Goal: Task Accomplishment & Management: Complete application form

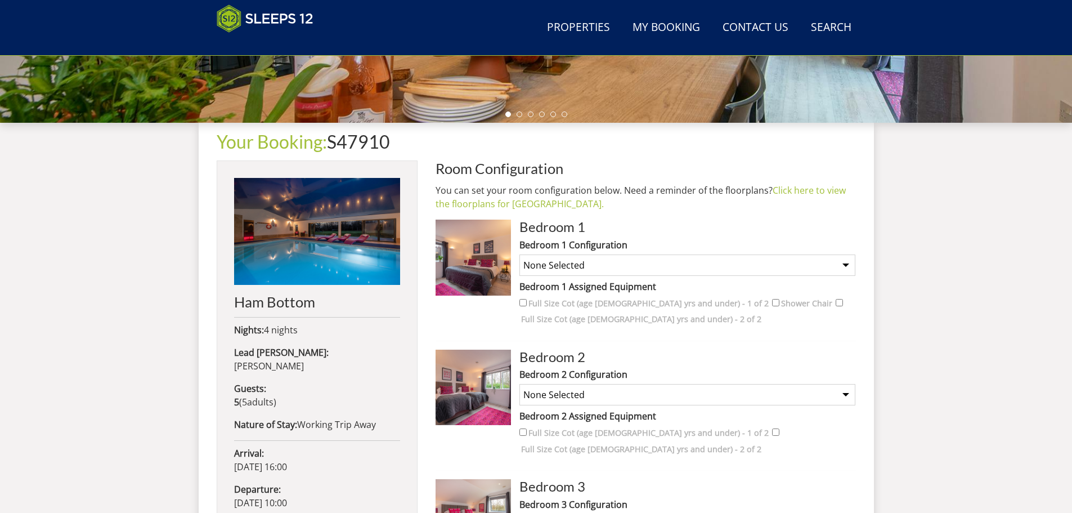
click at [844, 264] on select "None Selected Super King Bed Twin Bed" at bounding box center [687, 264] width 336 height 21
select select "280"
click at [519, 254] on select "None Selected Super King Bed Twin Bed" at bounding box center [687, 264] width 336 height 21
click at [846, 393] on select "None Selected Super King Bed Twin Bed" at bounding box center [687, 394] width 336 height 21
select select "282"
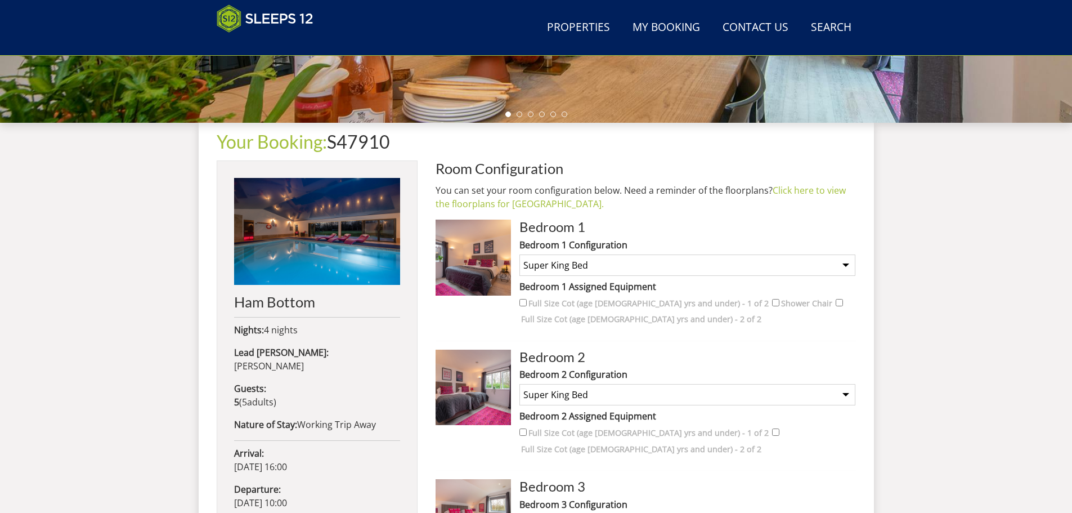
click at [519, 384] on select "None Selected Super King Bed Twin Bed" at bounding box center [687, 394] width 336 height 21
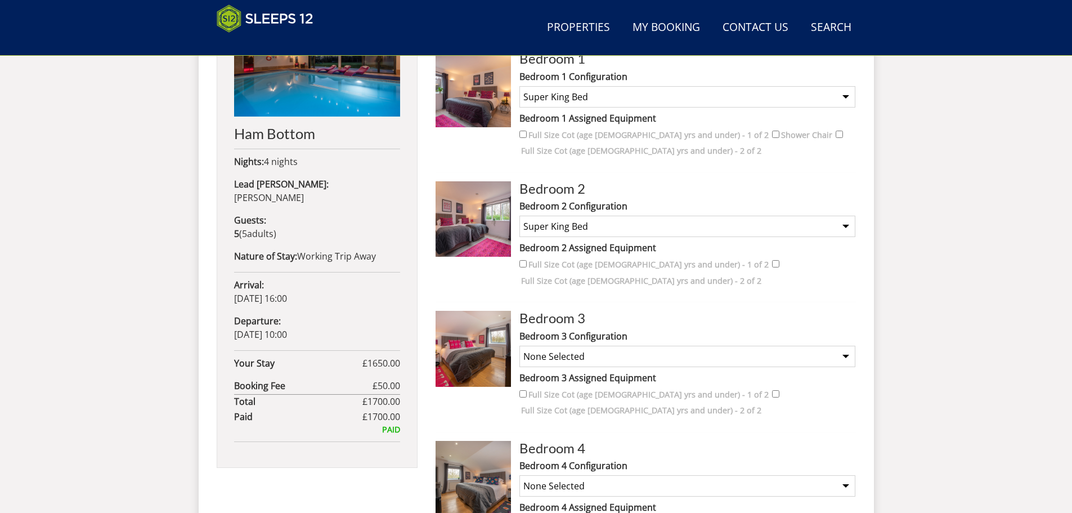
scroll to position [520, 0]
click at [848, 345] on select "None Selected Super King Bed Twin Bed Super King and 1 Extra Single (Payment ma…" at bounding box center [687, 355] width 336 height 21
select select "284"
click at [519, 345] on select "None Selected Super King Bed Twin Bed Super King and 1 Extra Single (Payment ma…" at bounding box center [687, 355] width 336 height 21
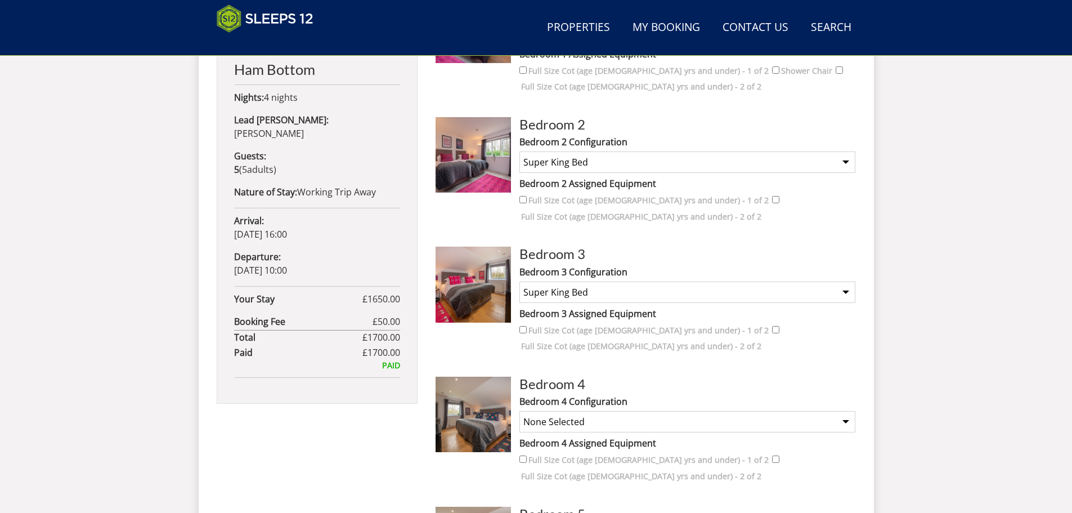
scroll to position [745, 0]
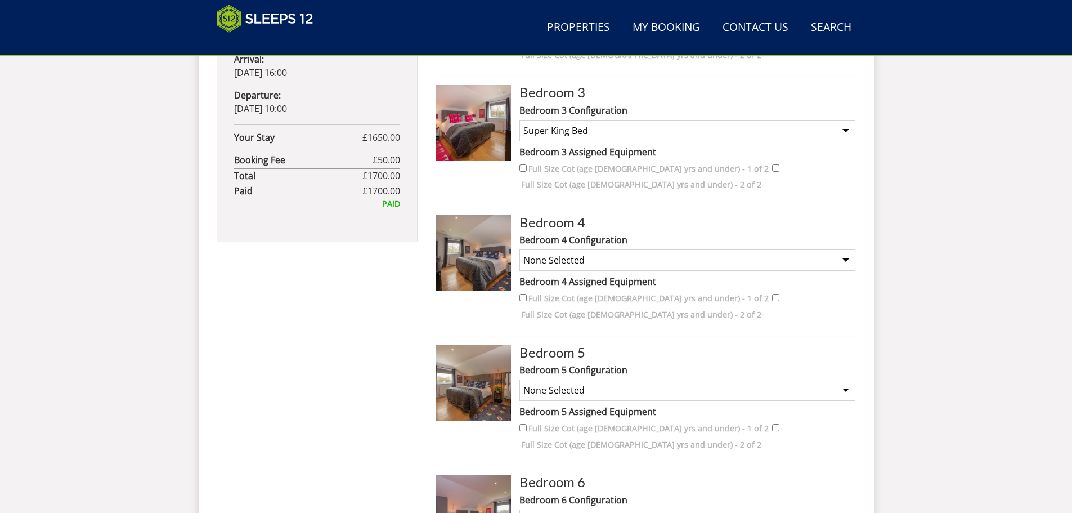
click at [840, 249] on select "None Selected Super King Bed Twin Bed" at bounding box center [687, 259] width 336 height 21
select select "286"
click at [519, 249] on select "None Selected Super King Bed Twin Bed" at bounding box center [687, 259] width 336 height 21
click at [843, 379] on select "None Selected Super King Bed Twin Bed Super King and 1 Extra Single (Payment ma…" at bounding box center [687, 389] width 336 height 21
select select "288"
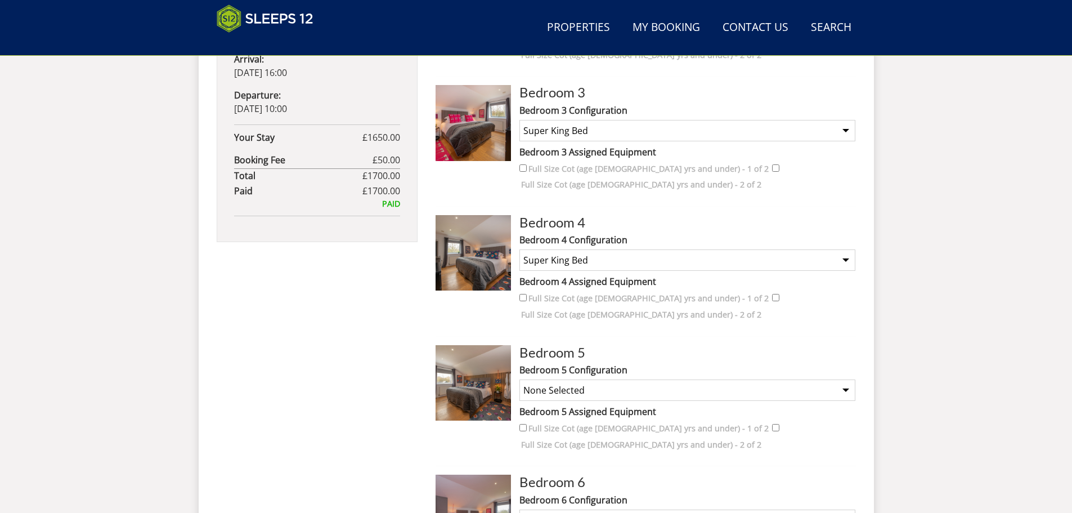
click at [519, 379] on select "None Selected Super King Bed Twin Bed Super King and 1 Extra Single (Payment ma…" at bounding box center [687, 389] width 336 height 21
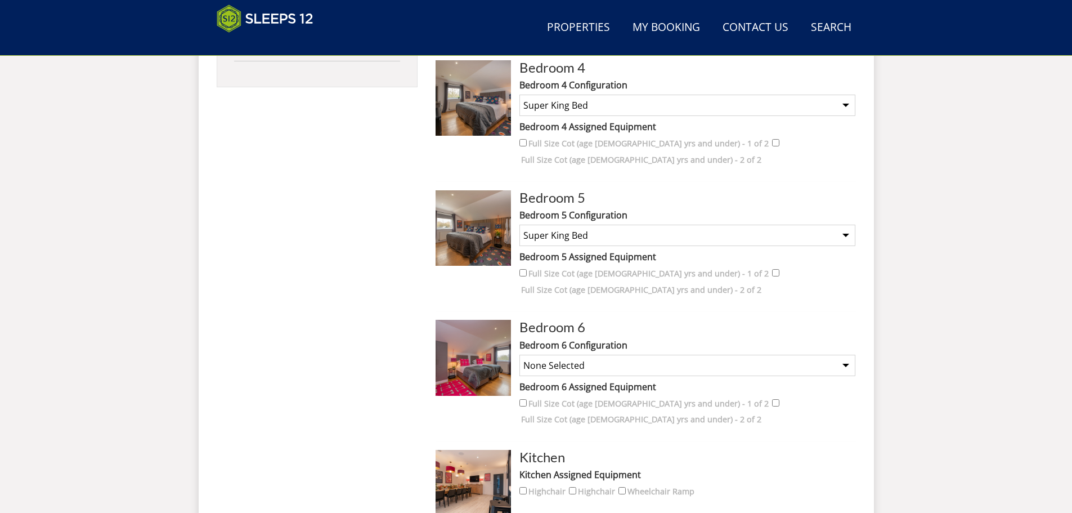
scroll to position [914, 0]
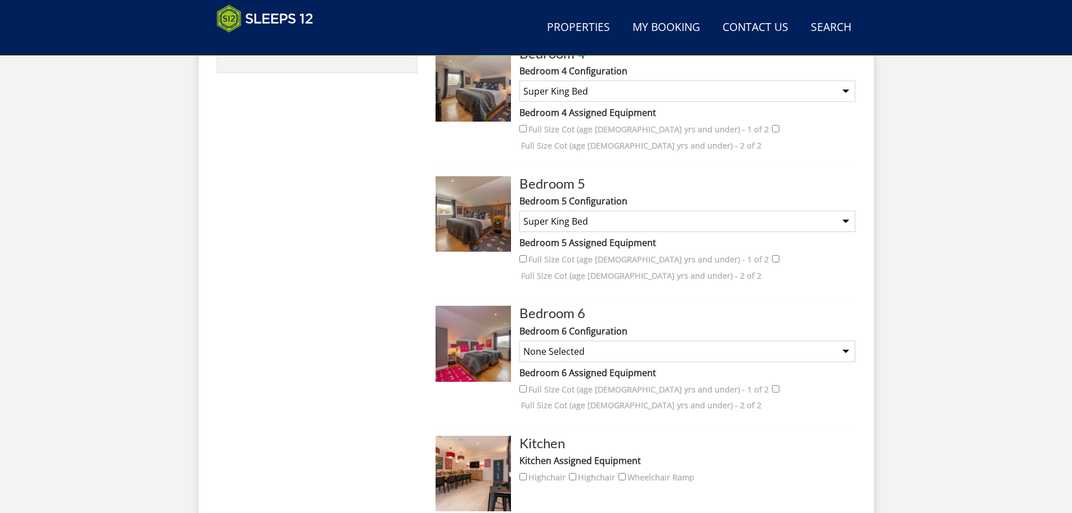
click at [843, 340] on select "None Selected Super King Bed Twin Beds" at bounding box center [687, 350] width 336 height 21
select select "486"
click at [519, 340] on select "None Selected Super King Bed Twin Beds" at bounding box center [687, 350] width 336 height 21
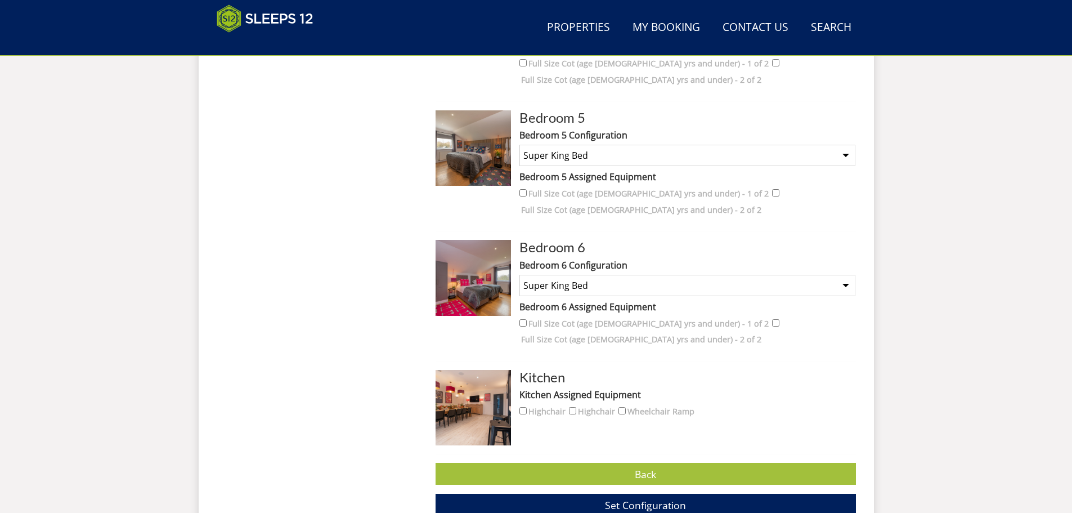
scroll to position [1083, 0]
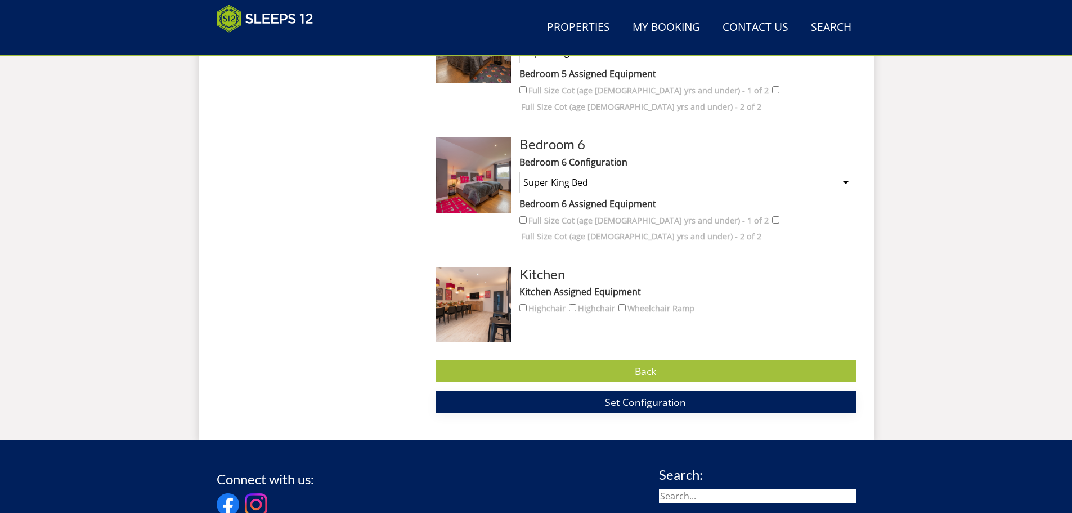
click at [664, 395] on span "Set Configuration" at bounding box center [645, 402] width 81 height 14
